Goal: Information Seeking & Learning: Find specific fact

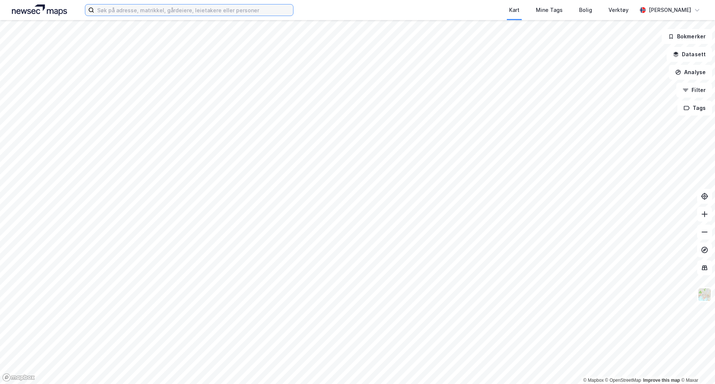
click at [201, 9] on input at bounding box center [193, 9] width 199 height 11
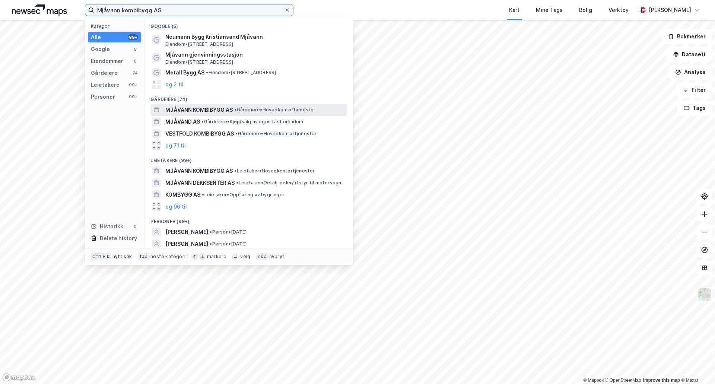
type input "Mjåvann kombibygg AS"
click at [253, 107] on span "• Gårdeiere • Hovedkontortjenester" at bounding box center [274, 110] width 81 height 6
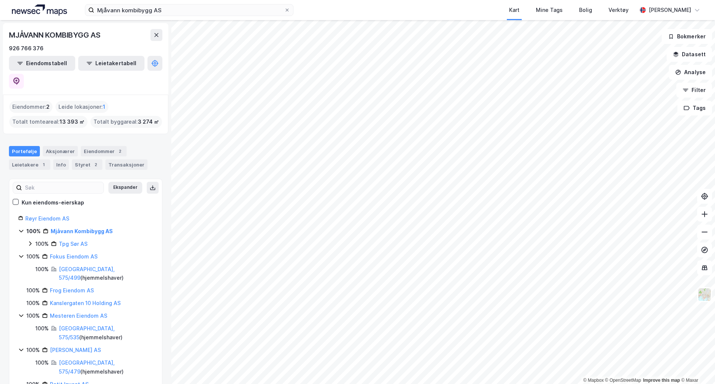
click at [19, 228] on icon at bounding box center [21, 231] width 6 height 6
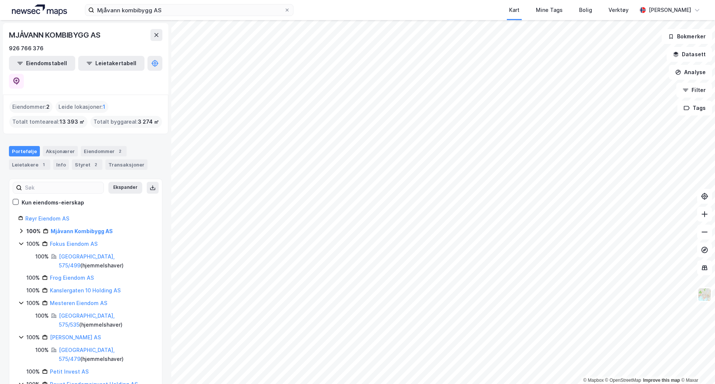
click at [21, 227] on div "100% Mjåvann Kombibygg AS" at bounding box center [85, 231] width 135 height 9
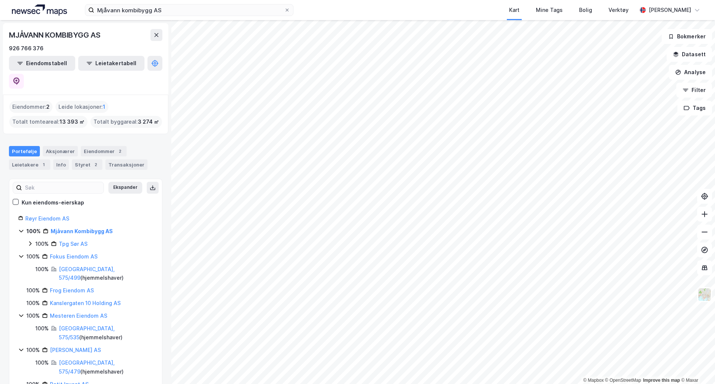
click at [20, 227] on div "100% Mjåvann Kombibygg AS 100% Tpg Sør AS" at bounding box center [85, 238] width 135 height 22
click at [19, 228] on icon at bounding box center [21, 231] width 6 height 6
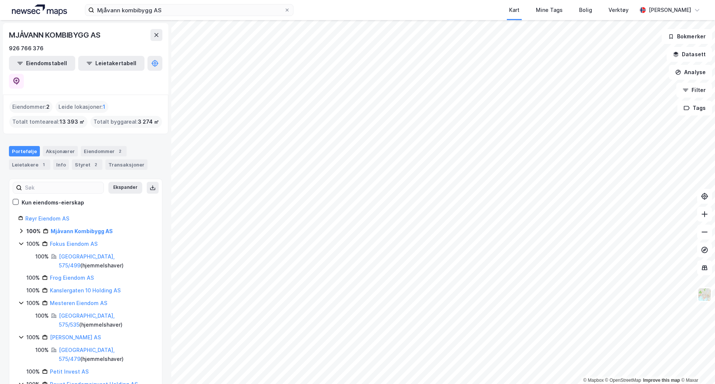
click at [18, 224] on div "Røyr Eiendom AS 100% Mjåvann Kombibygg AS 100% Fokus Eiendom AS 100% [GEOGRAPHI…" at bounding box center [85, 345] width 153 height 263
click at [20, 241] on icon at bounding box center [21, 244] width 6 height 6
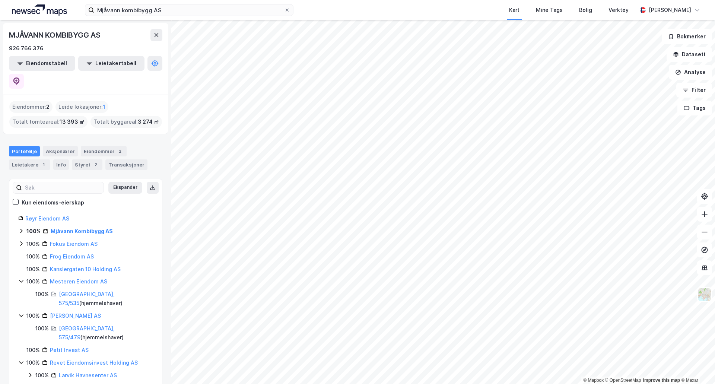
click at [20, 278] on icon at bounding box center [21, 281] width 6 height 6
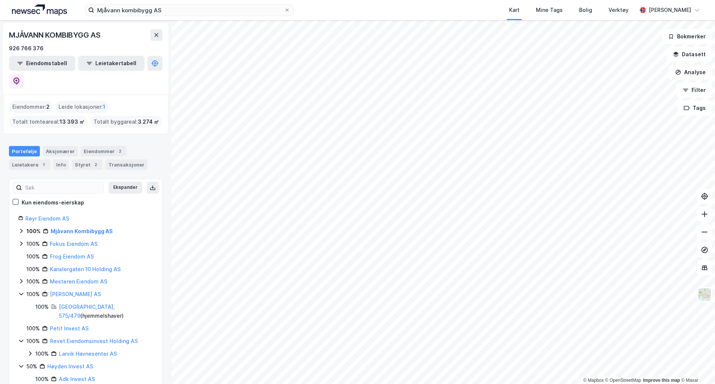
click at [21, 291] on icon at bounding box center [21, 294] width 6 height 6
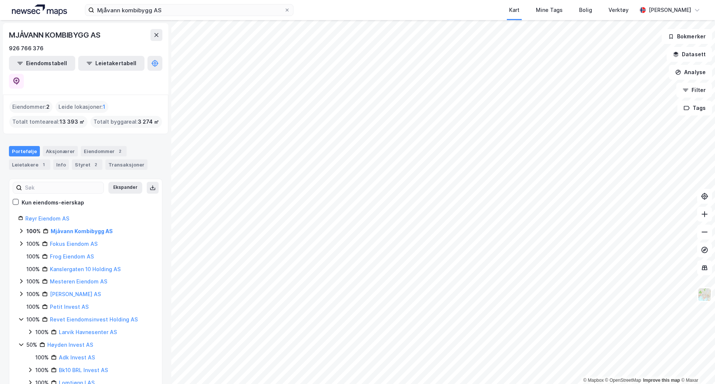
click at [19, 316] on icon at bounding box center [21, 319] width 6 height 6
click at [19, 328] on div "50% Høyden Invest AS" at bounding box center [85, 332] width 135 height 9
click at [20, 341] on icon at bounding box center [21, 344] width 6 height 6
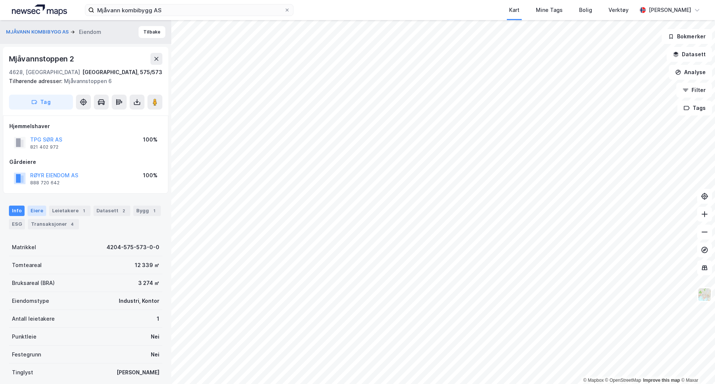
click at [39, 209] on div "Eiere" at bounding box center [37, 211] width 19 height 10
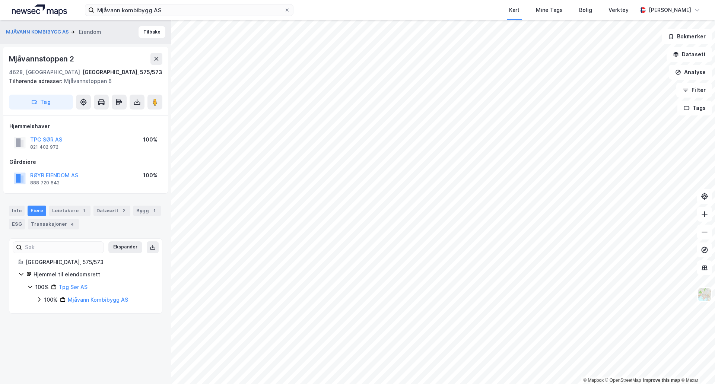
click at [17, 203] on div "Info [PERSON_NAME] 1 Datasett 2 Bygg 1 ESG Transaksjoner 4" at bounding box center [85, 215] width 171 height 36
